Goal: Task Accomplishment & Management: Use online tool/utility

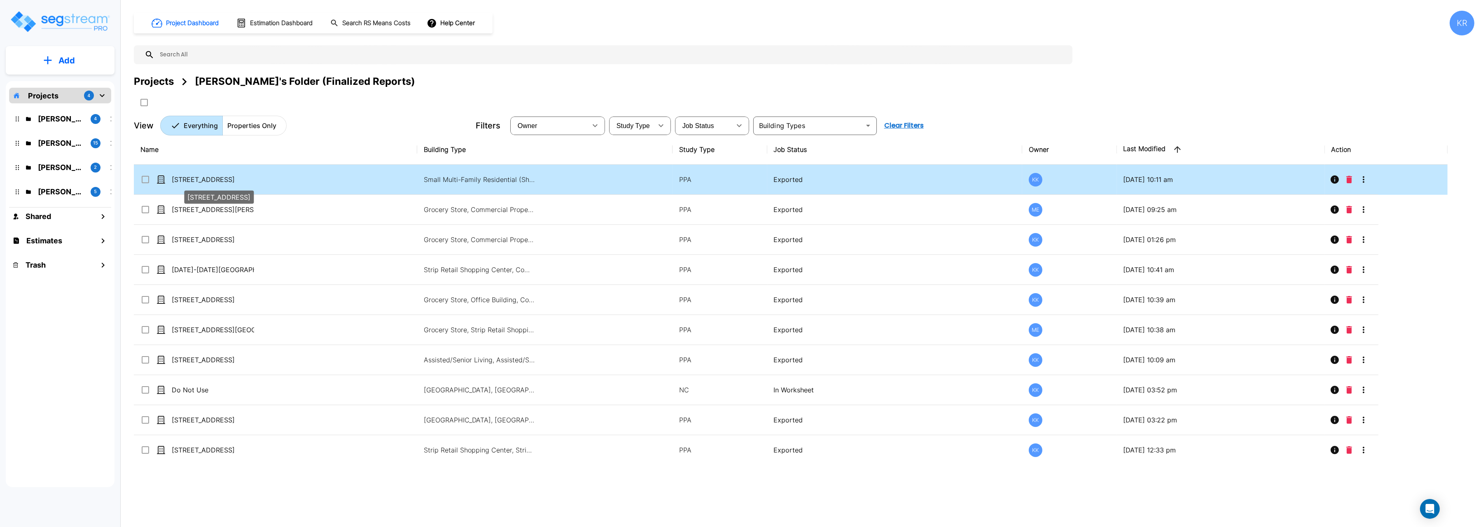
click at [214, 181] on p "[STREET_ADDRESS]" at bounding box center [213, 180] width 82 height 10
checkbox input "true"
click at [214, 181] on p "[STREET_ADDRESS]" at bounding box center [213, 180] width 82 height 10
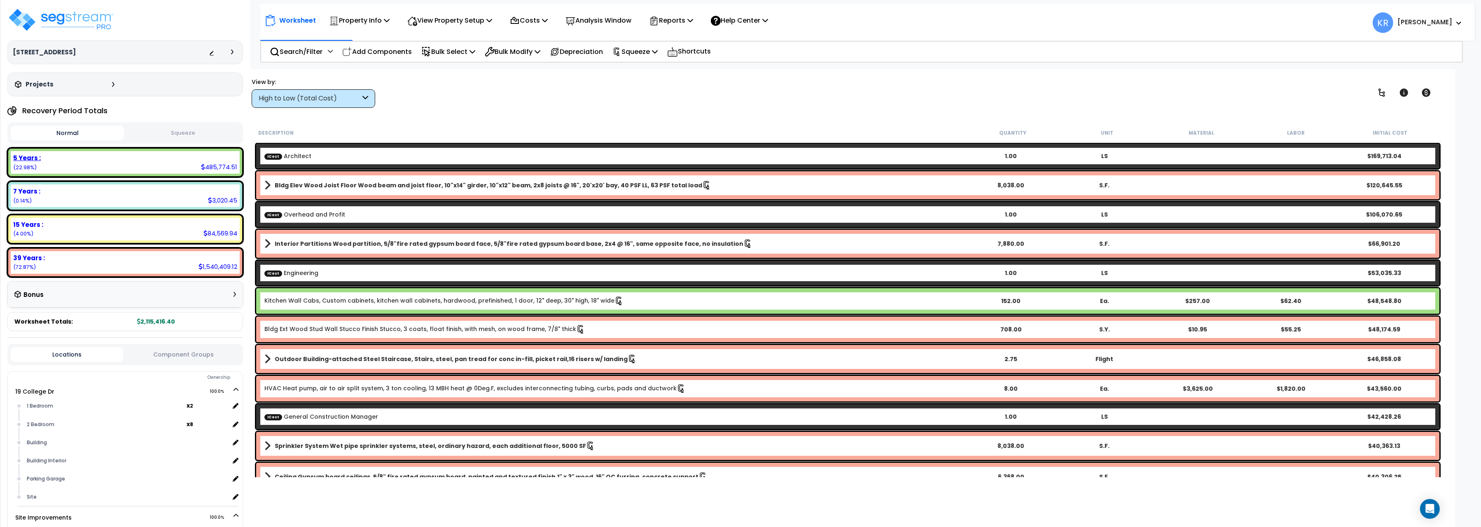
click at [190, 148] on div "Recovery Period Totals Normal Squeeze 5 Years : 485,774.51 (22.98%) 7 Years : 3…" at bounding box center [125, 217] width 236 height 229
click at [135, 164] on div "5 Years : 485,774.51 (22.98%)" at bounding box center [125, 162] width 229 height 23
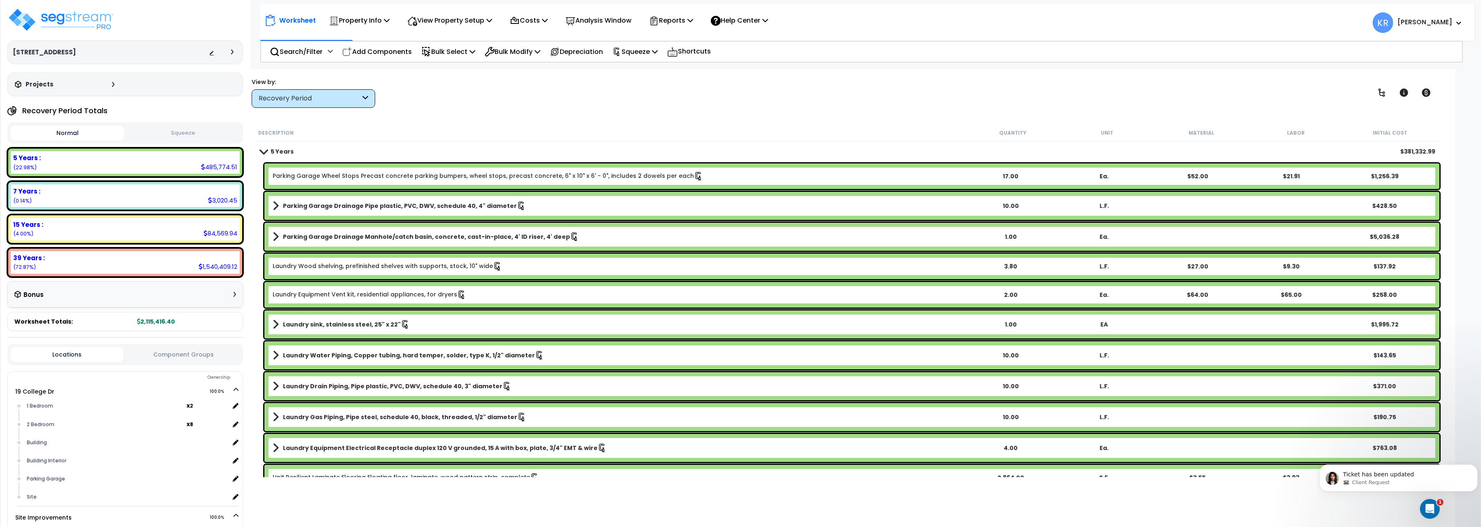
click at [366, 174] on link "Parking Garage Wheel Stops Precast concrete parking bumpers, wheel stops, preca…" at bounding box center [488, 176] width 430 height 9
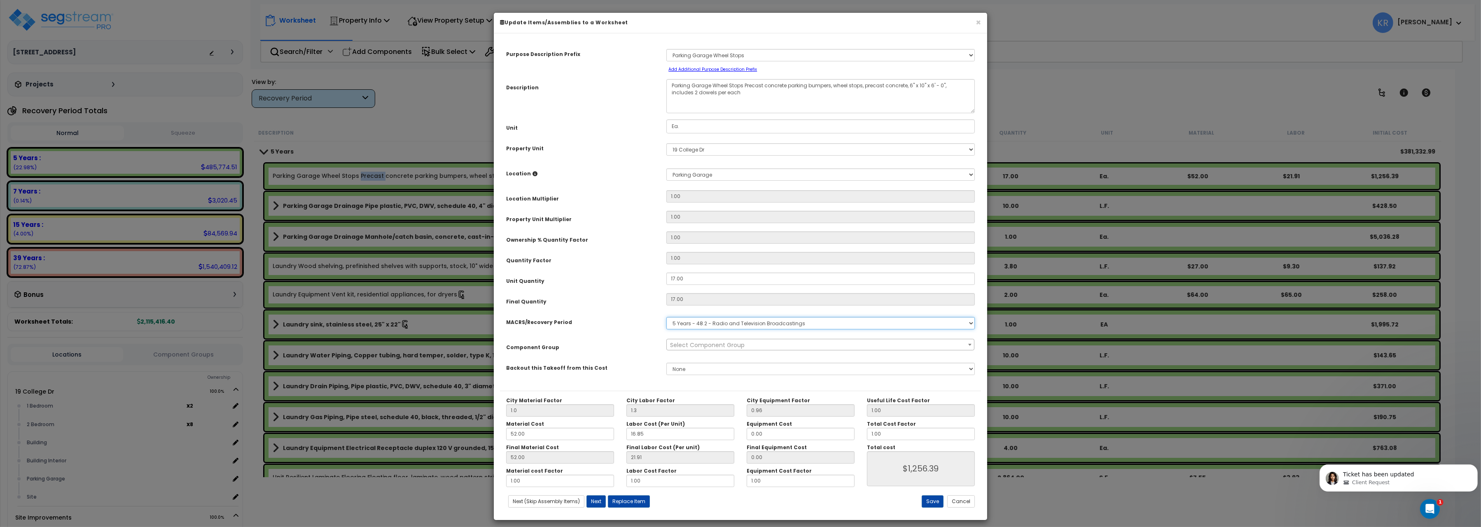
click at [666, 317] on select "Select MACRS/Recovery Period 5 Years - 57.0 - Distributive Trades & Services 5 …" at bounding box center [820, 323] width 308 height 12
select select "3666"
click option "15 Years - 00.3 - Land Improvements" at bounding box center [0, 0] width 0 height 0
click at [700, 348] on span "Select Component Group" at bounding box center [707, 345] width 75 height 8
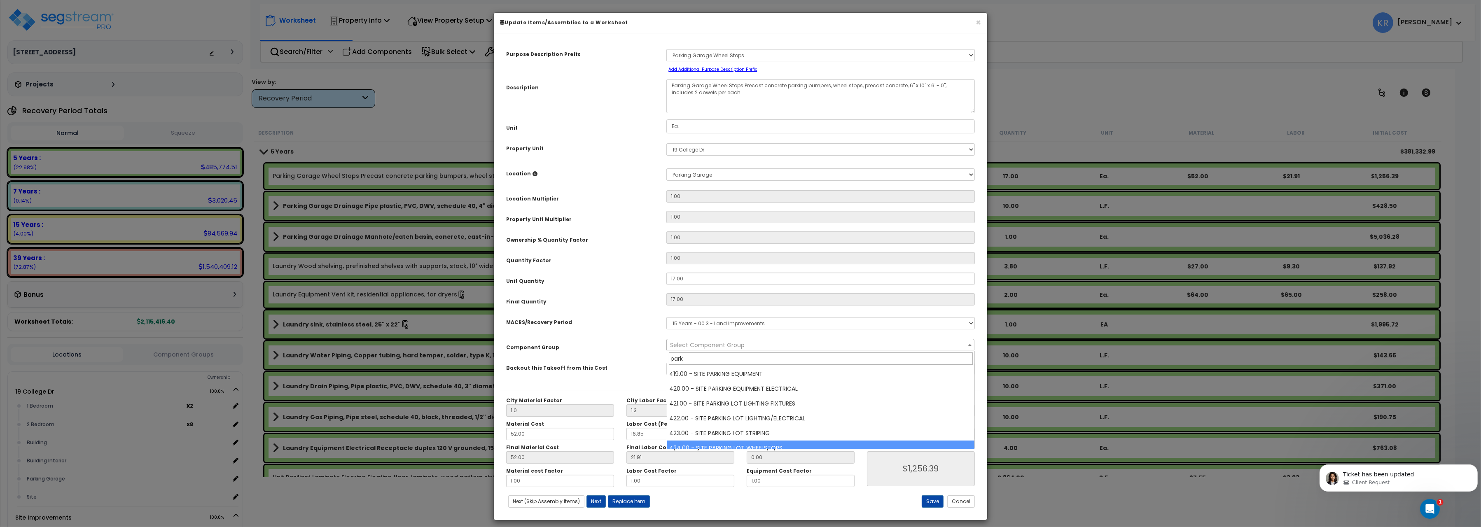
type input "park"
select select "57211"
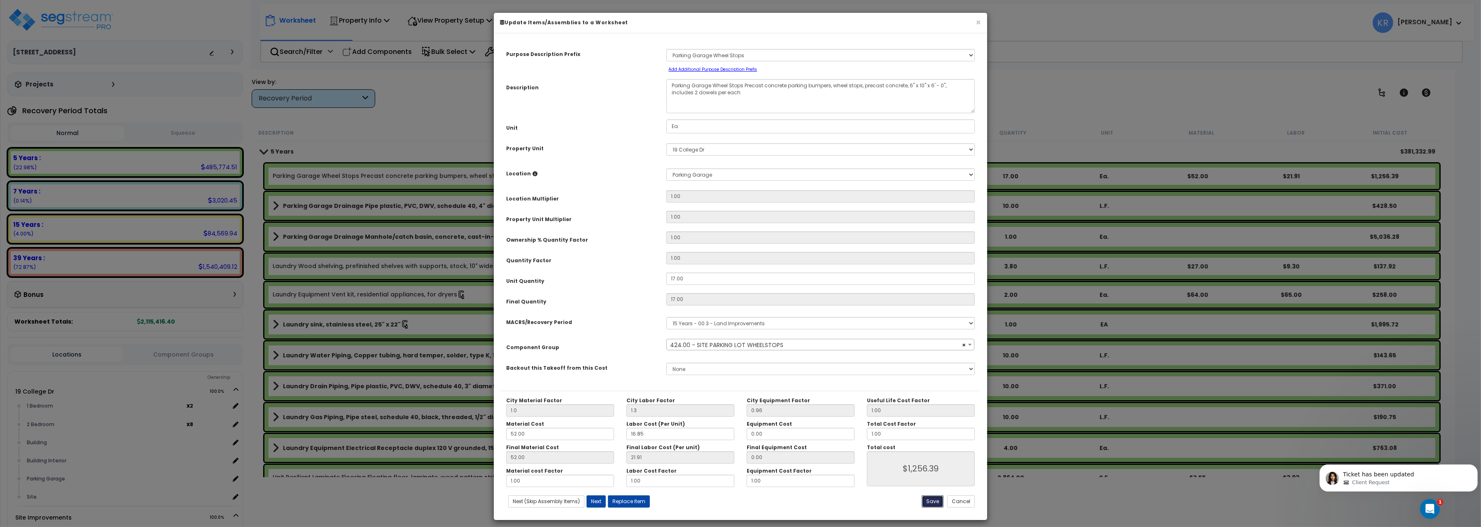
click at [930, 502] on button "Save" at bounding box center [933, 501] width 22 height 12
type input "1.00"
type input "1.30"
type input "1256.39"
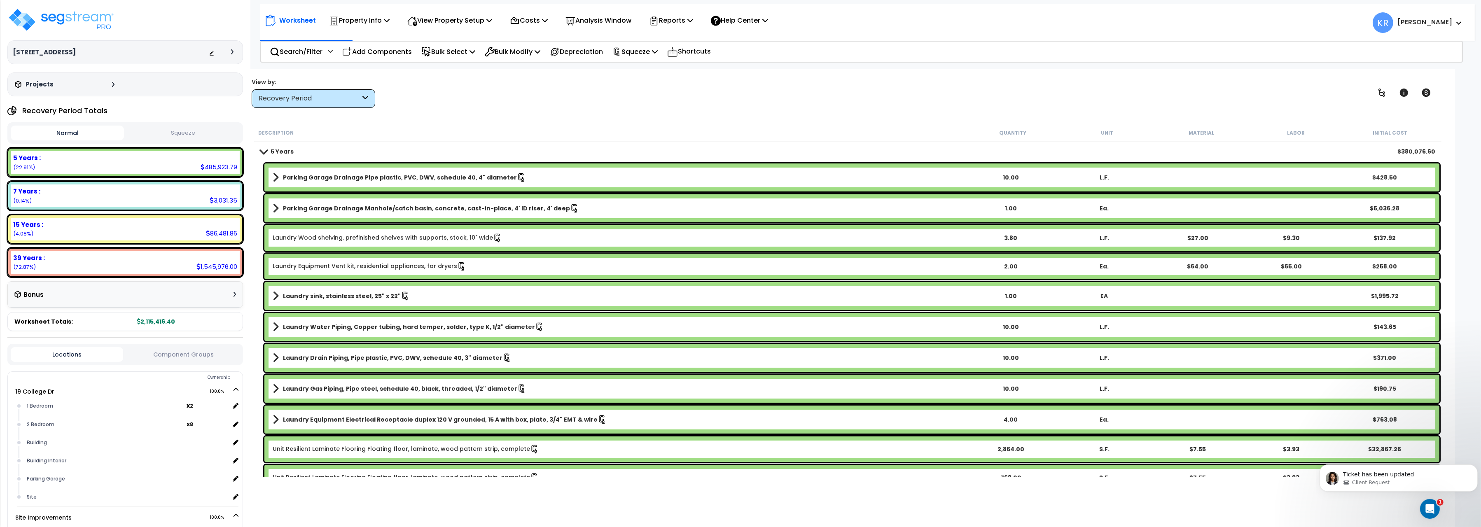
click at [354, 209] on b "Parking Garage Drainage Manhole/catch basin, concrete, cast-in-place, 4' ID ris…" at bounding box center [426, 208] width 287 height 8
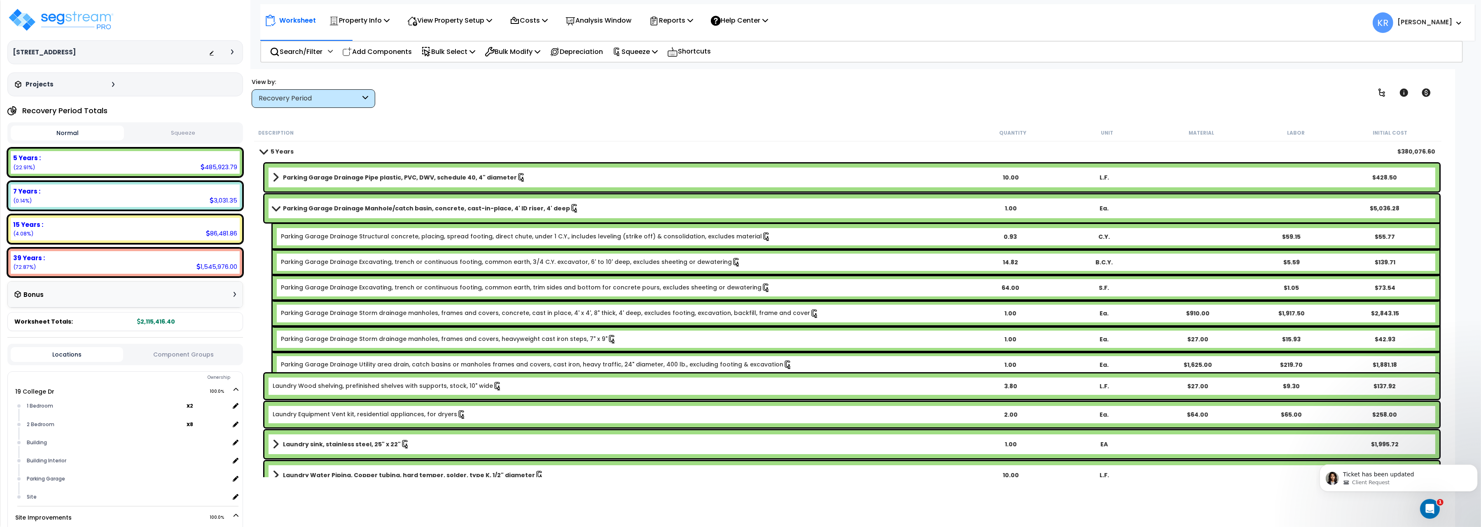
click at [354, 209] on b "Parking Garage Drainage Manhole/catch basin, concrete, cast-in-place, 4' ID ris…" at bounding box center [426, 208] width 287 height 8
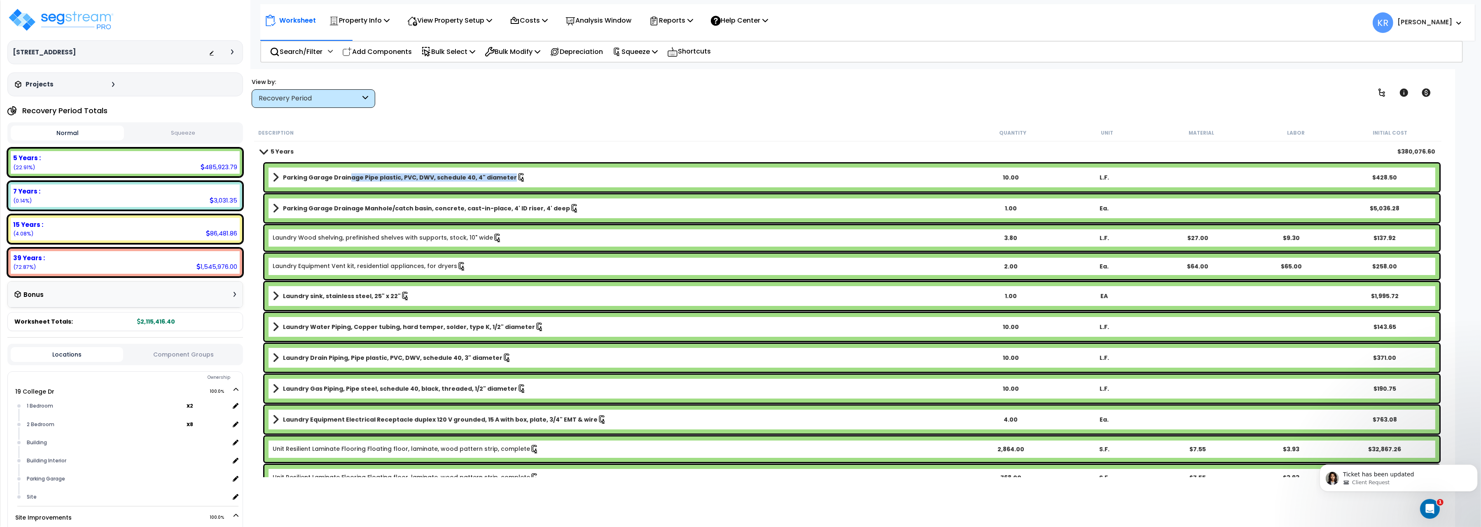
click at [346, 179] on b "Parking Garage Drainage Pipe plastic, PVC, DWV, schedule 40, 4" diameter" at bounding box center [400, 177] width 234 height 8
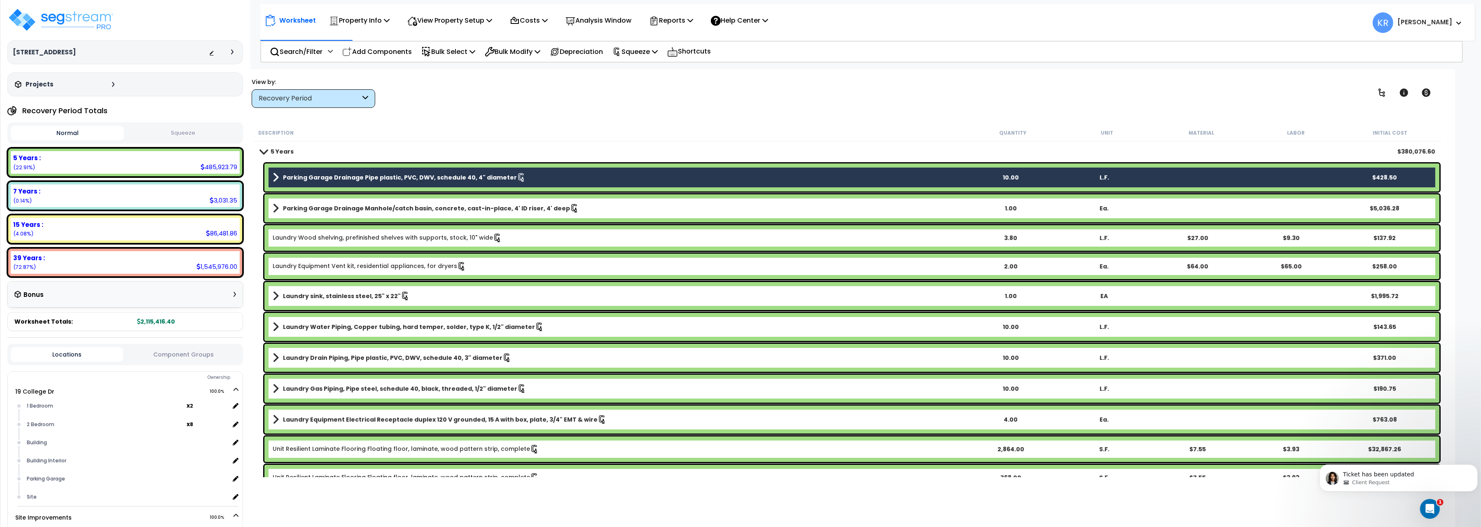
click at [345, 201] on div "Parking Garage Drainage Manhole/catch basin, concrete, cast-in-place, 4' ID ris…" at bounding box center [851, 208] width 1175 height 28
click at [395, 204] on b "Parking Garage Drainage Manhole/catch basin, concrete, cast-in-place, 4' ID ris…" at bounding box center [426, 208] width 287 height 8
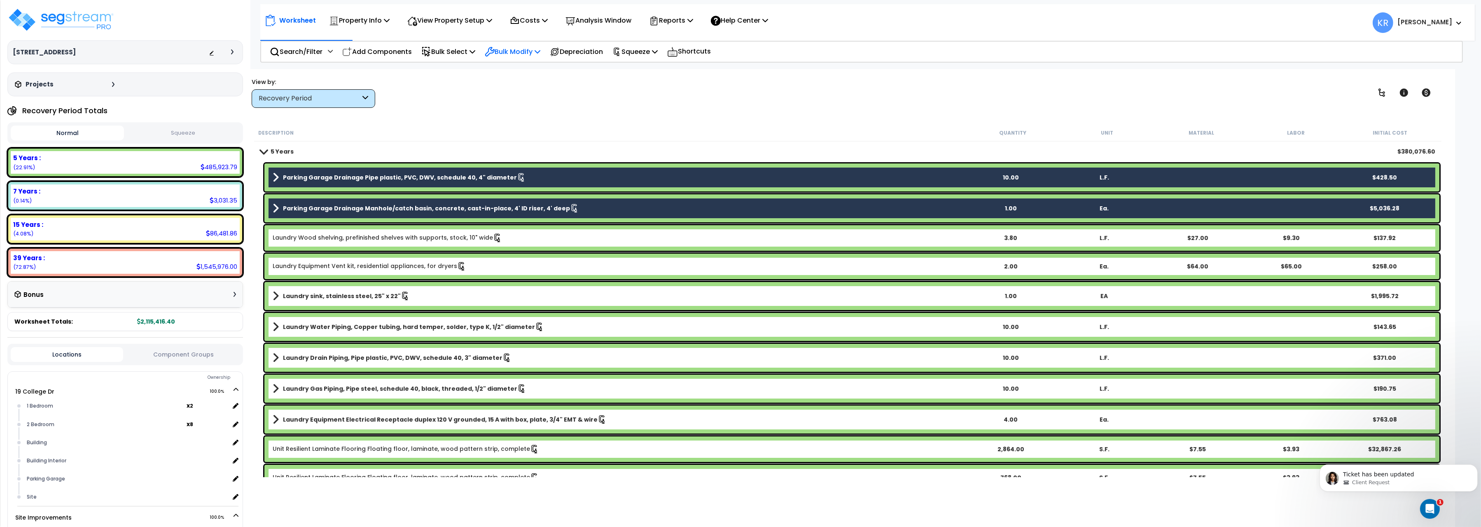
click at [532, 49] on p "Bulk Modify" at bounding box center [513, 51] width 56 height 11
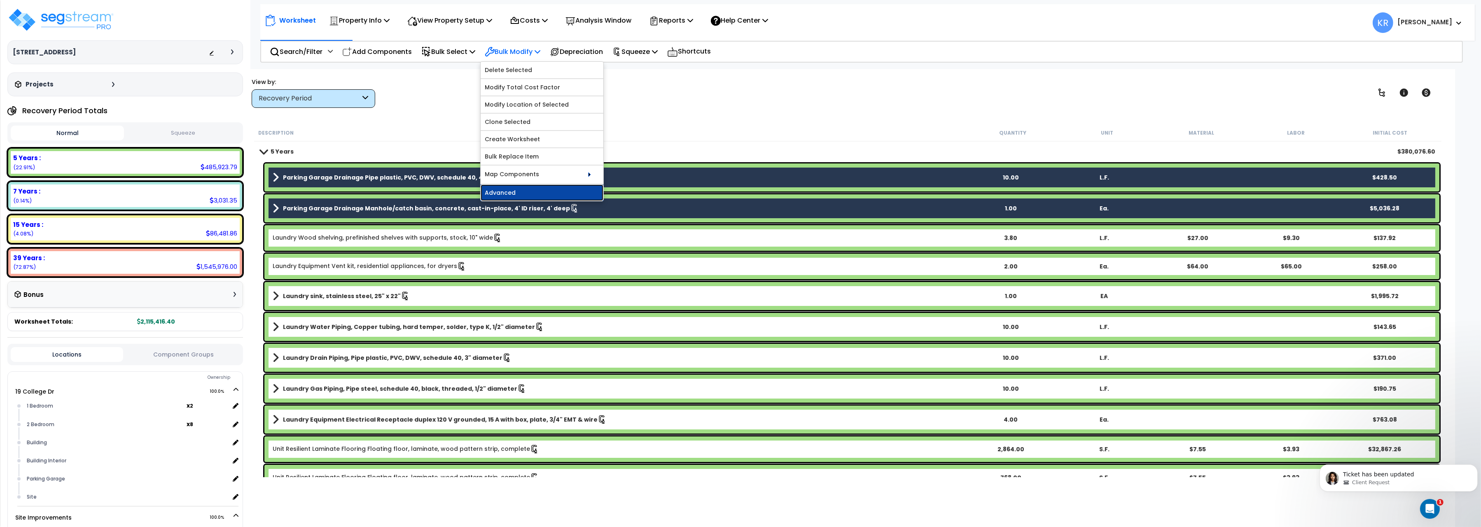
click at [531, 194] on link "Advanced" at bounding box center [542, 192] width 123 height 16
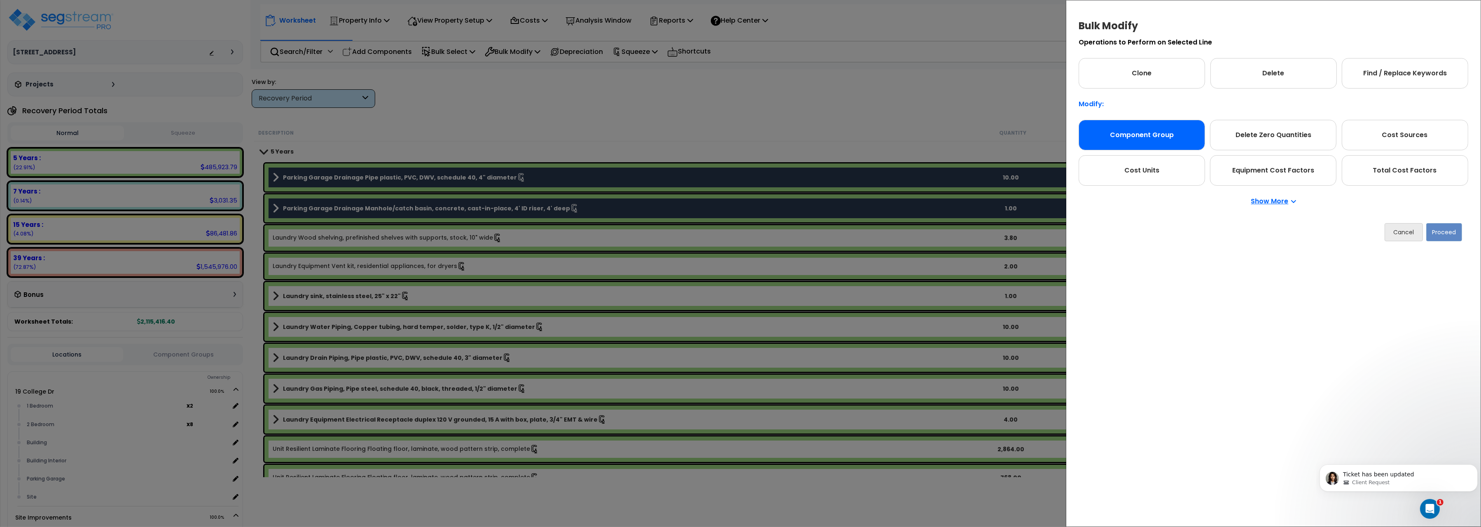
click at [1140, 136] on div "Component Group" at bounding box center [1141, 135] width 126 height 30
click at [1442, 233] on button "Proceed" at bounding box center [1444, 232] width 36 height 18
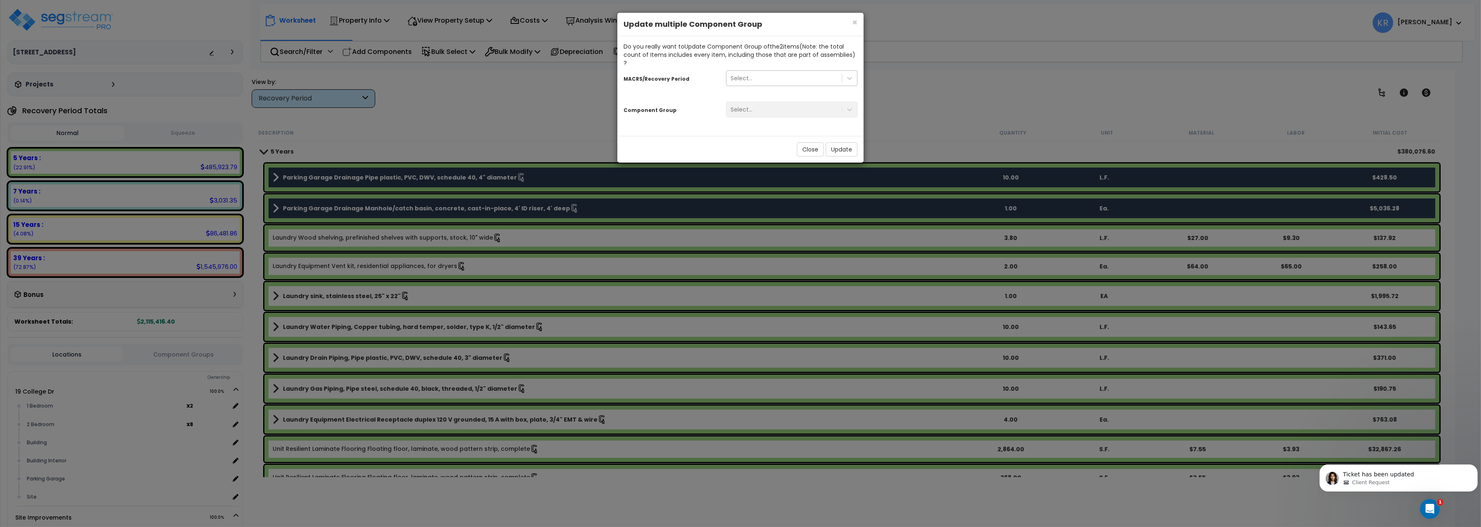
click at [757, 72] on div "Select..." at bounding box center [783, 78] width 115 height 13
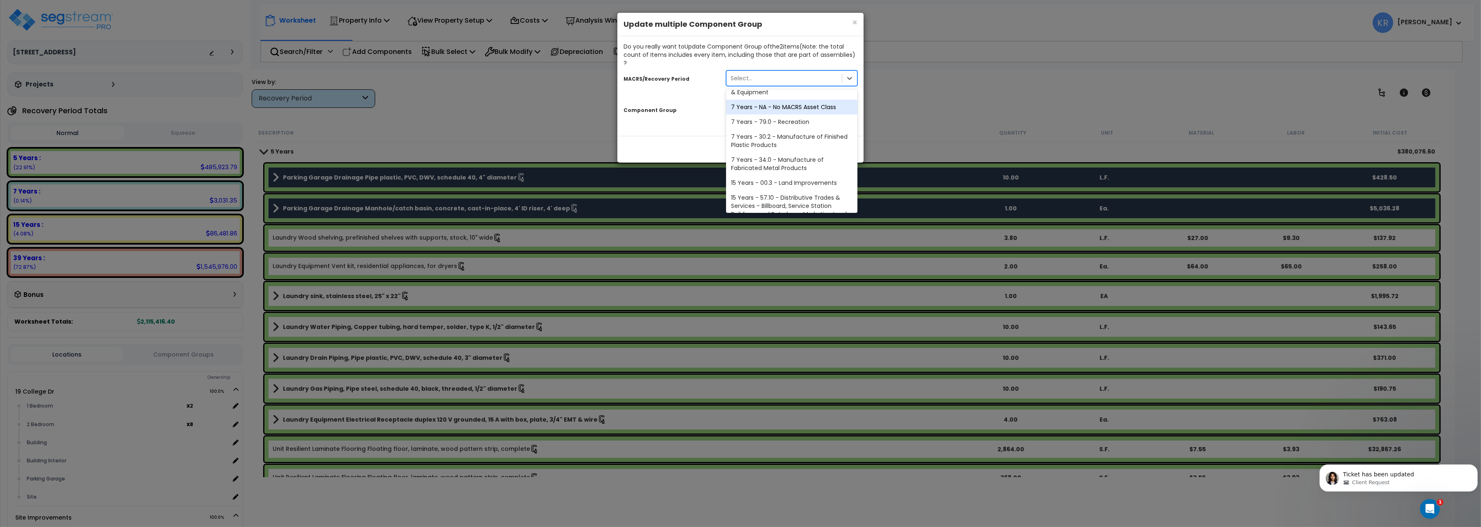
scroll to position [138, 0]
click at [768, 129] on div "15 Years - 00.3 - Land Improvements" at bounding box center [791, 135] width 131 height 15
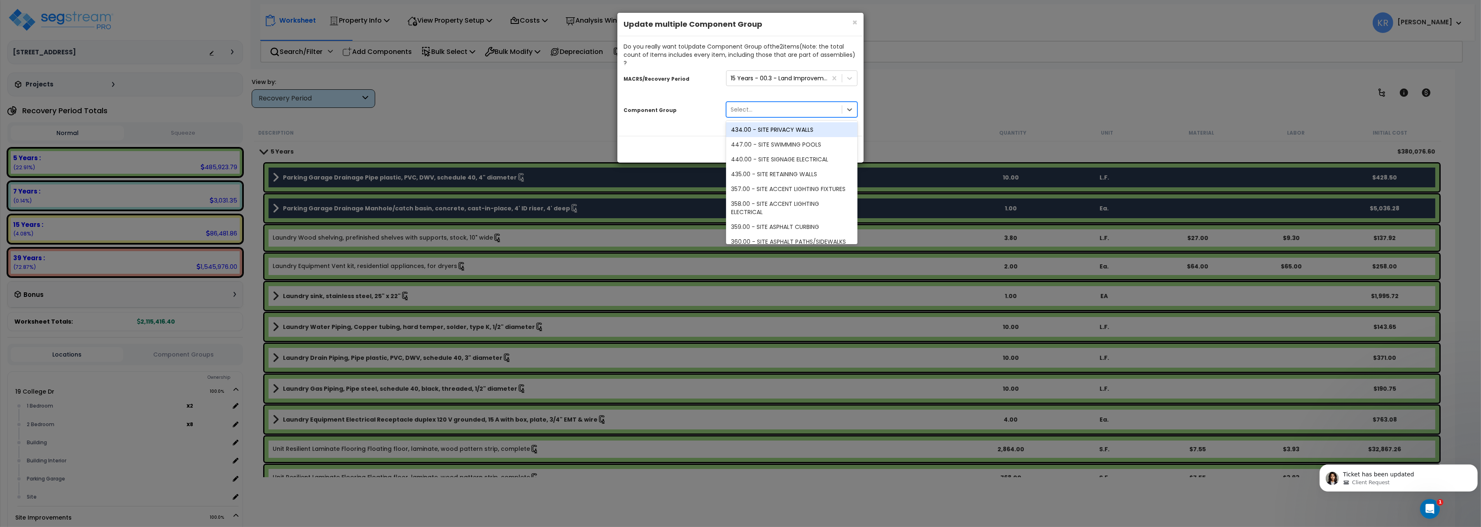
click at [751, 105] on div "Select..." at bounding box center [741, 109] width 22 height 8
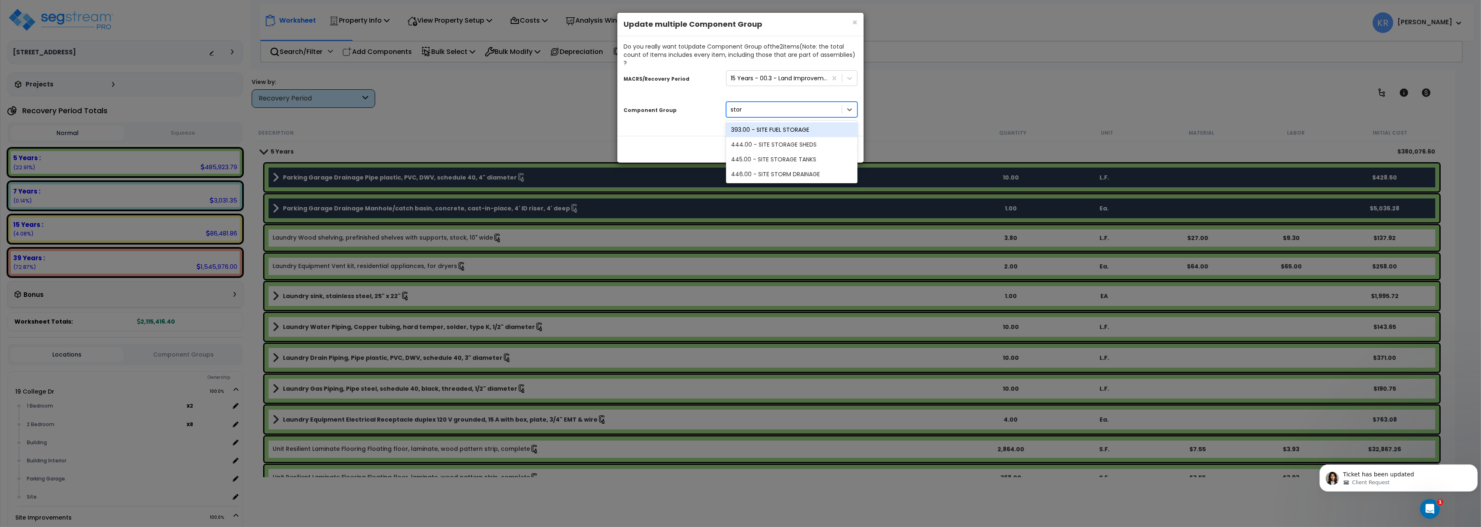
type input "storm"
click at [775, 124] on div "446.00 - SITE STORM DRAINAGE" at bounding box center [791, 129] width 131 height 15
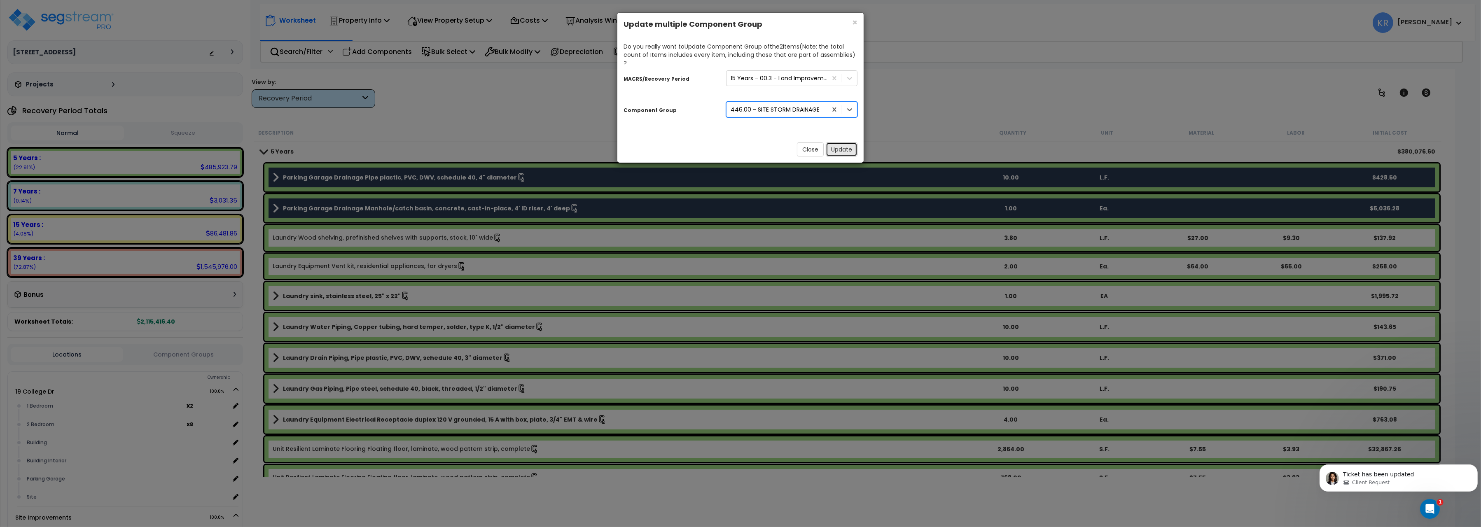
click at [833, 142] on button "Update" at bounding box center [842, 149] width 32 height 14
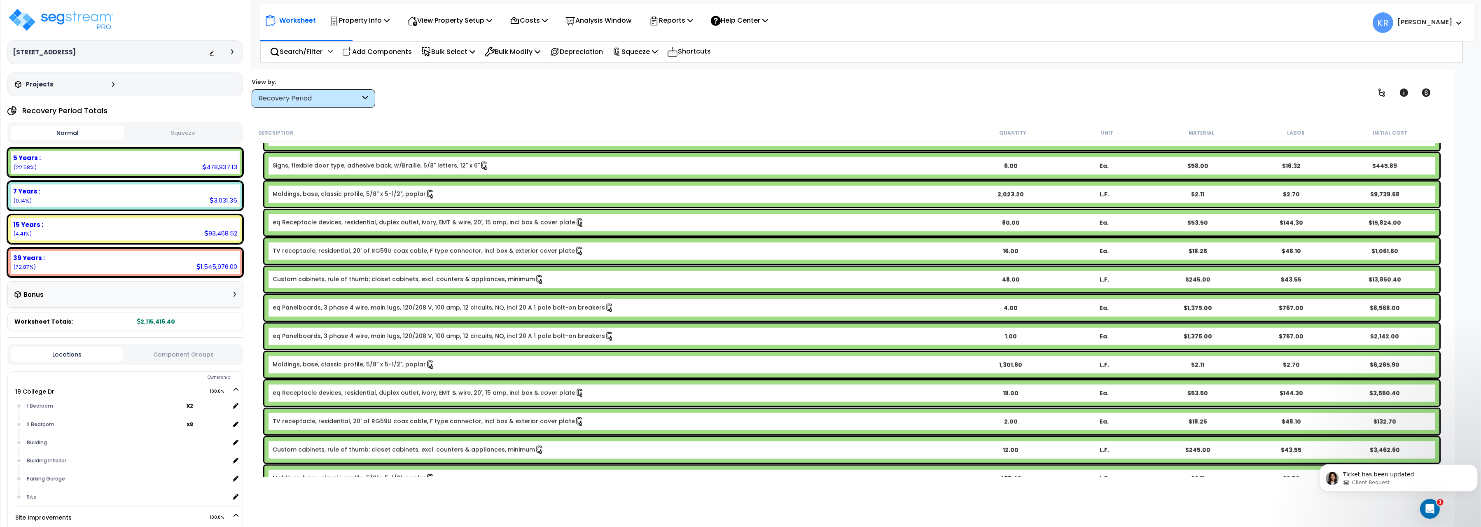
scroll to position [1447, 0]
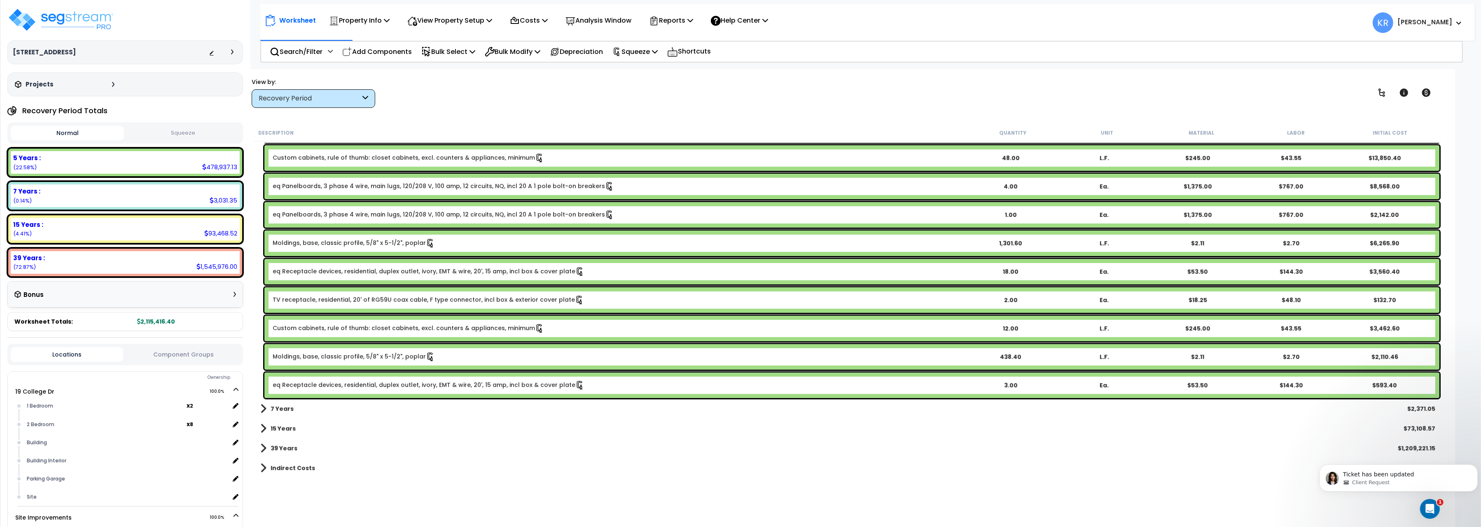
click at [608, 82] on div "View by: Recovery Period High to Low (Total Cost)" at bounding box center [848, 92] width 1198 height 30
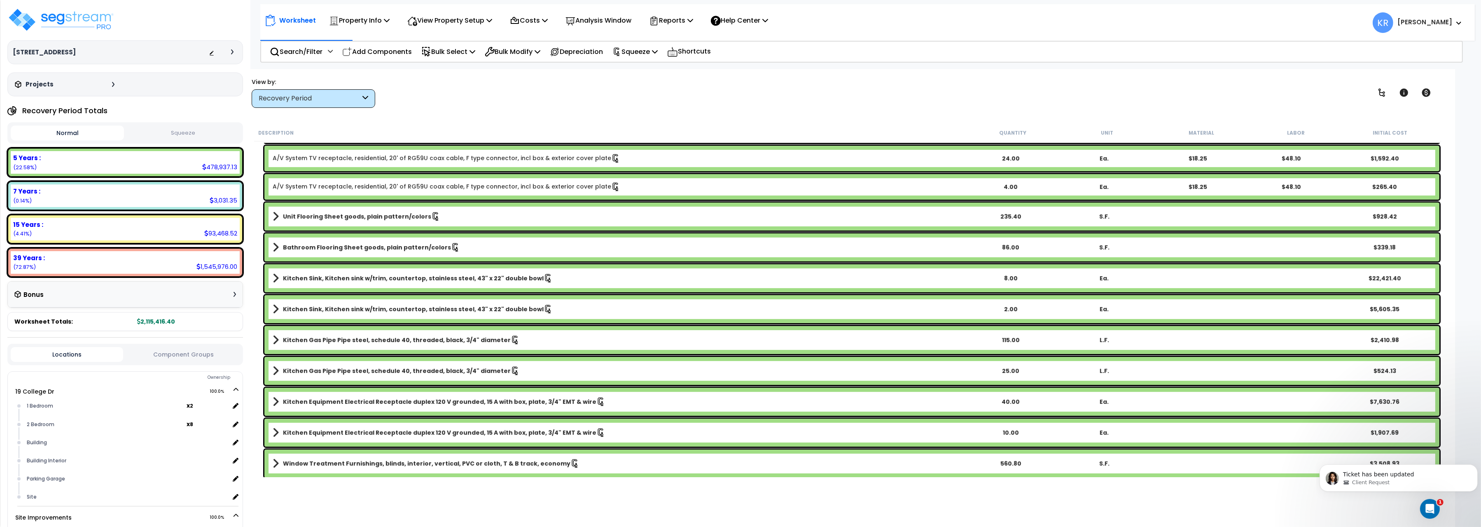
scroll to position [941, 0]
